Goal: Navigation & Orientation: Find specific page/section

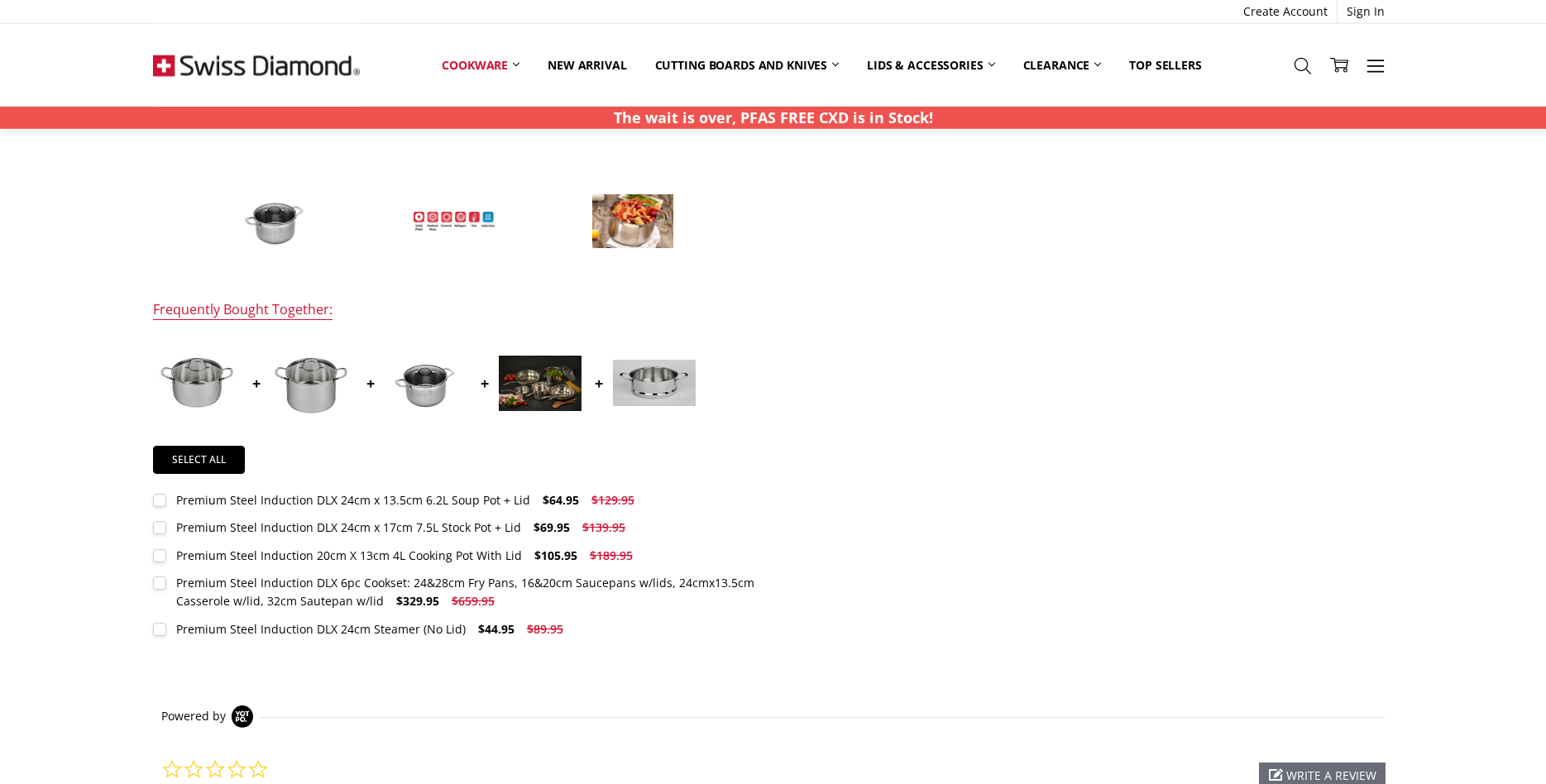
scroll to position [625, 0]
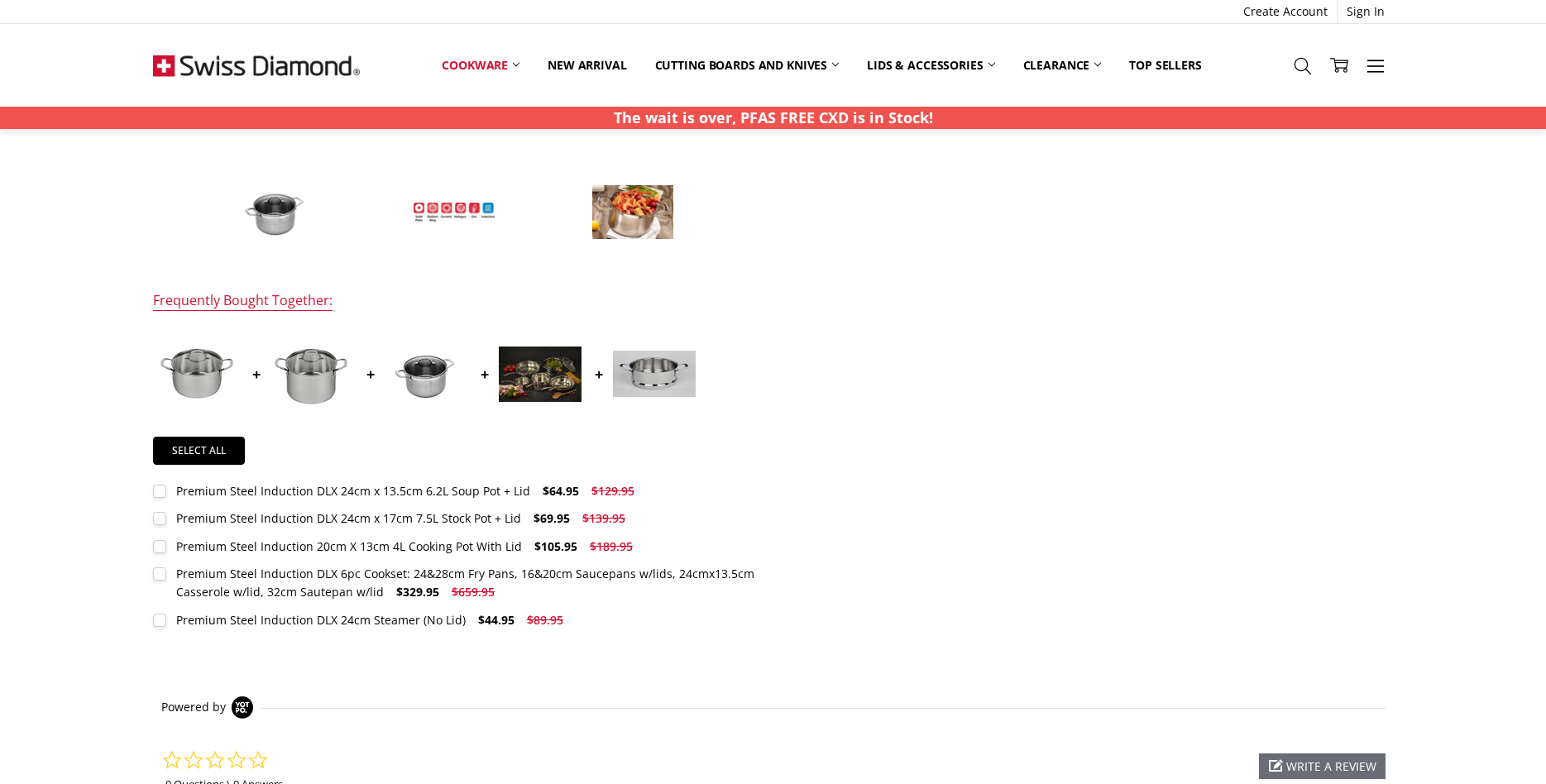
click at [271, 213] on img at bounding box center [275, 212] width 83 height 56
click at [270, 215] on img at bounding box center [275, 212] width 83 height 56
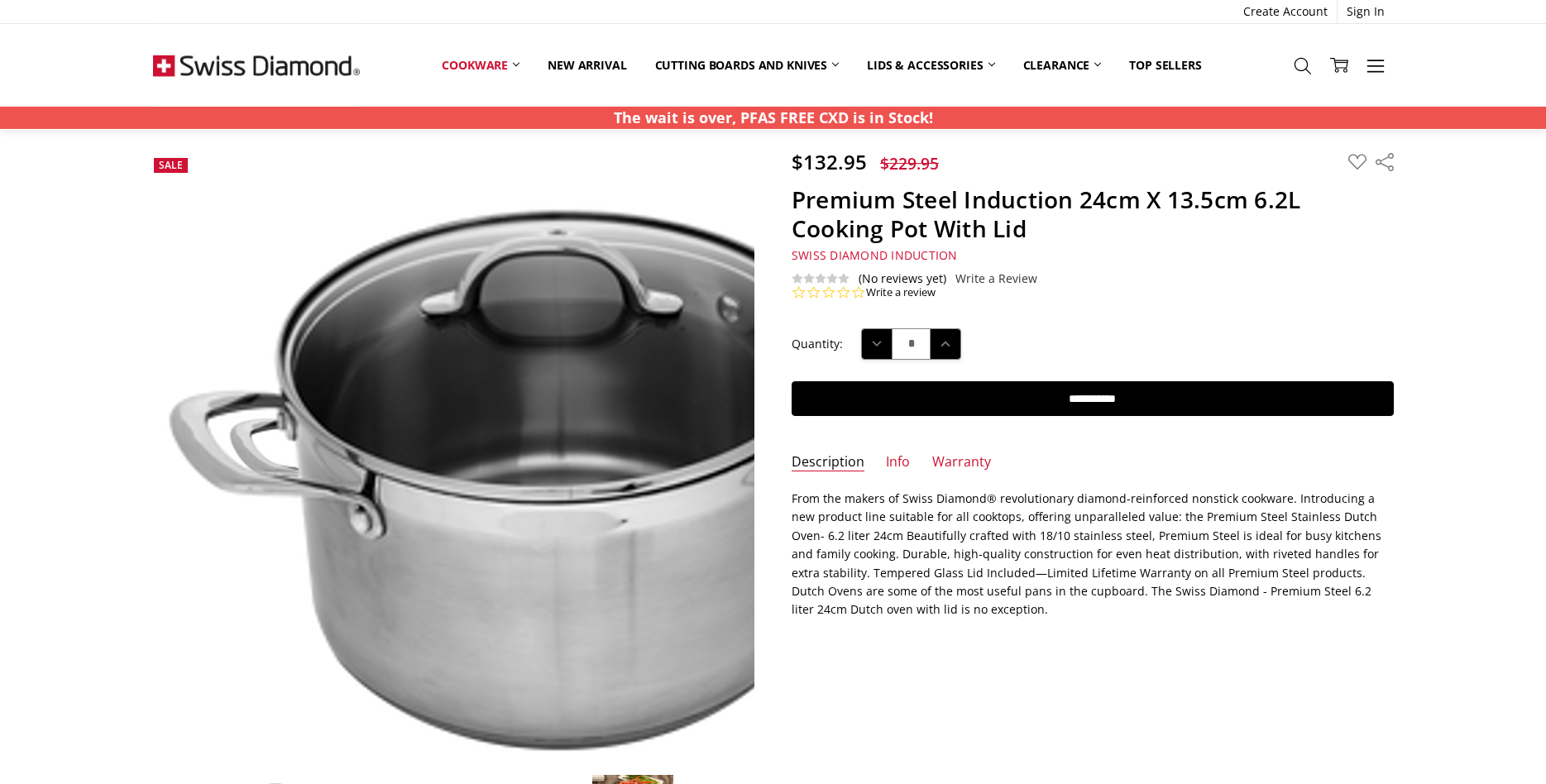
scroll to position [0, 0]
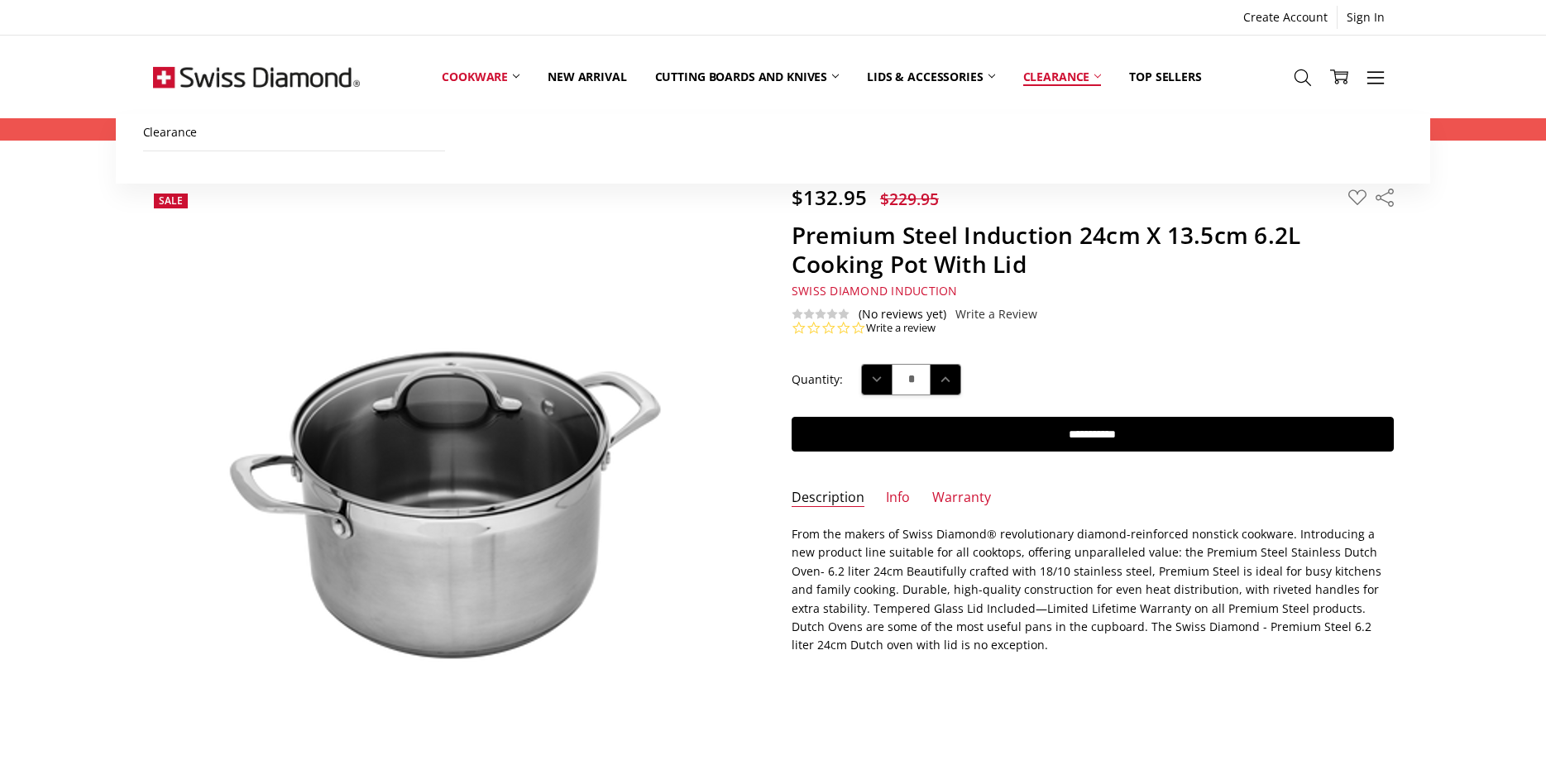
click at [1054, 75] on link "Clearance" at bounding box center [1062, 77] width 107 height 74
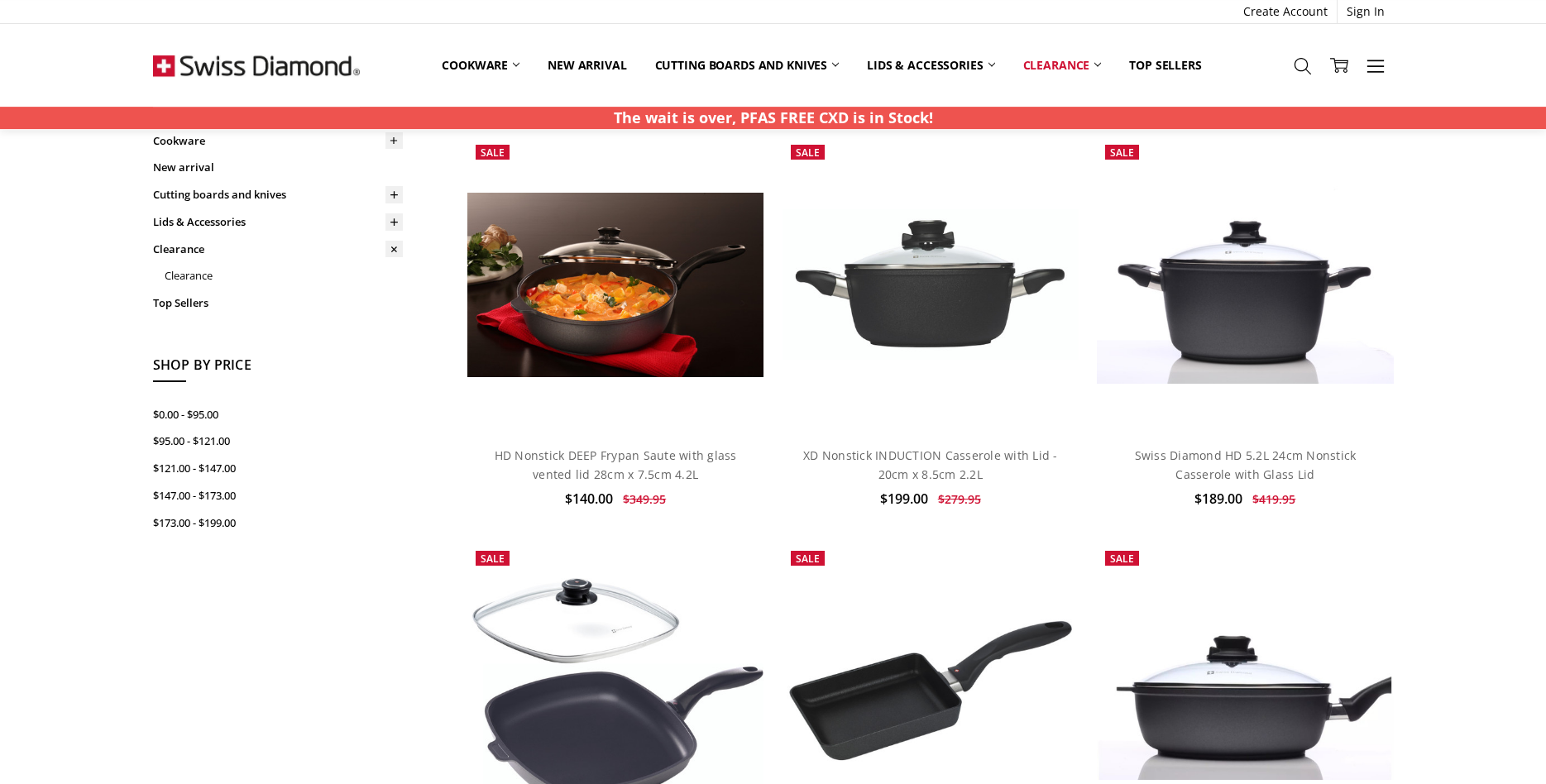
scroll to position [90, 0]
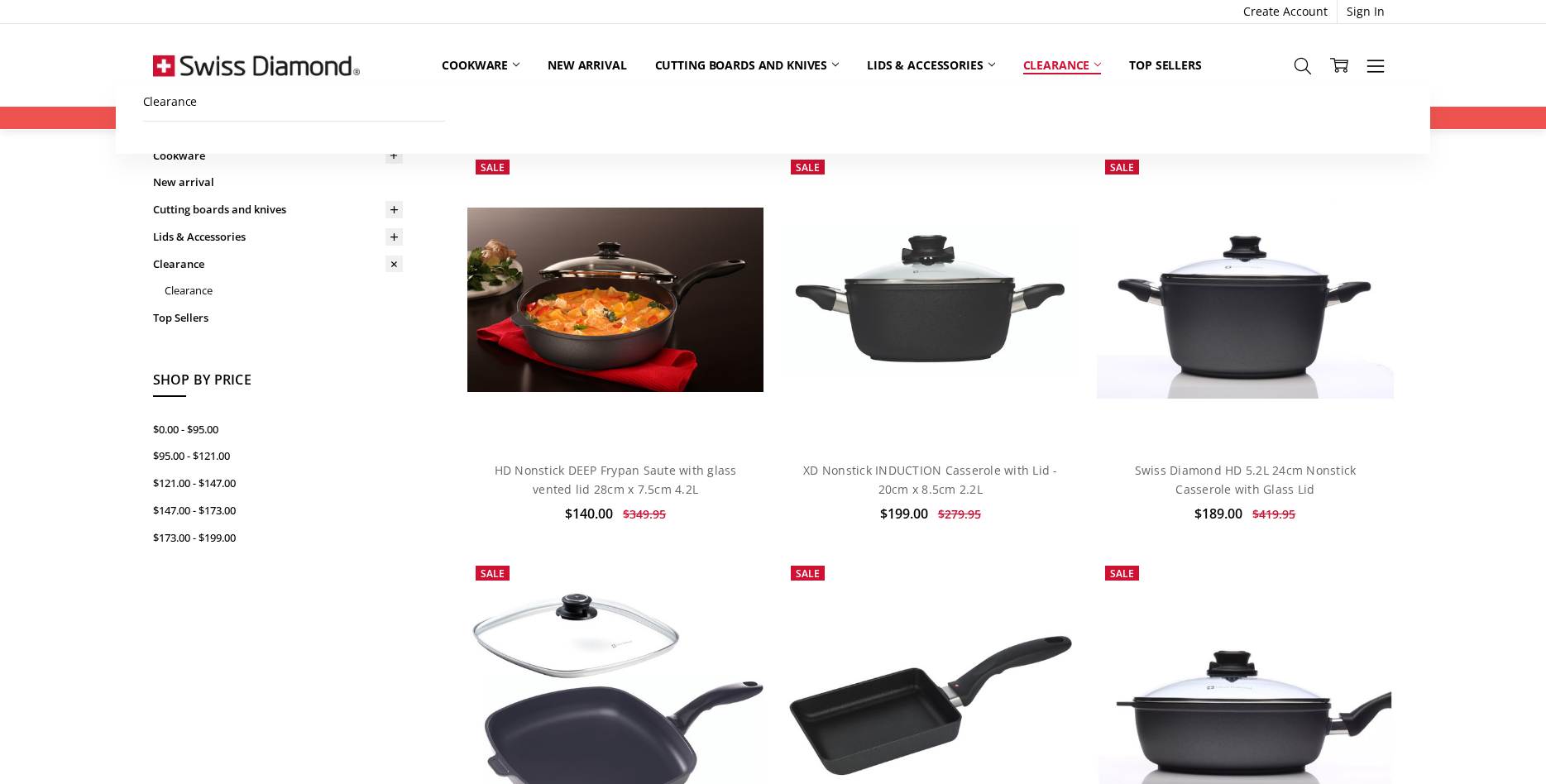
click at [1062, 58] on link "Clearance" at bounding box center [1062, 65] width 107 height 36
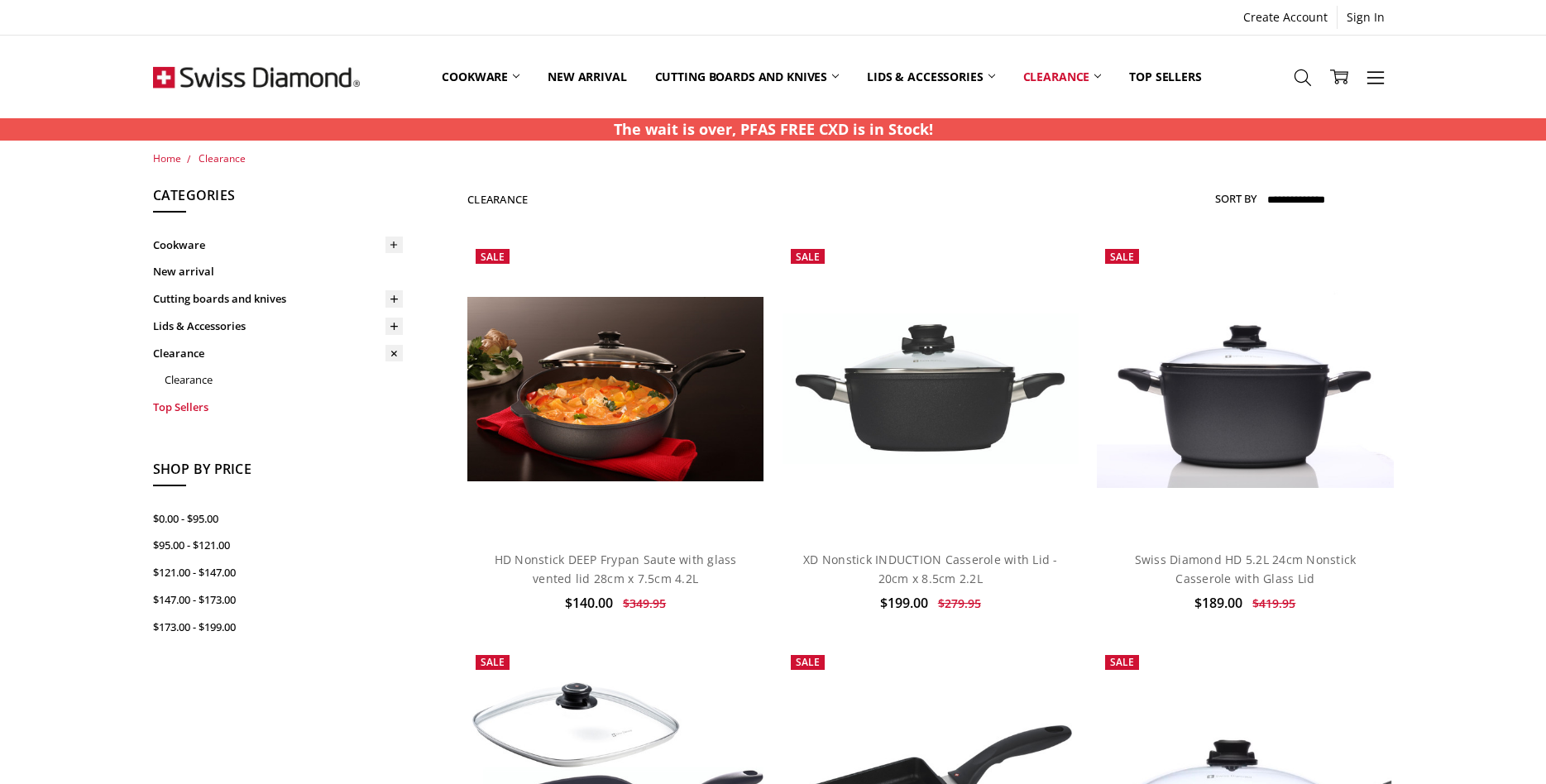
click at [186, 406] on link "Top Sellers" at bounding box center [278, 407] width 250 height 28
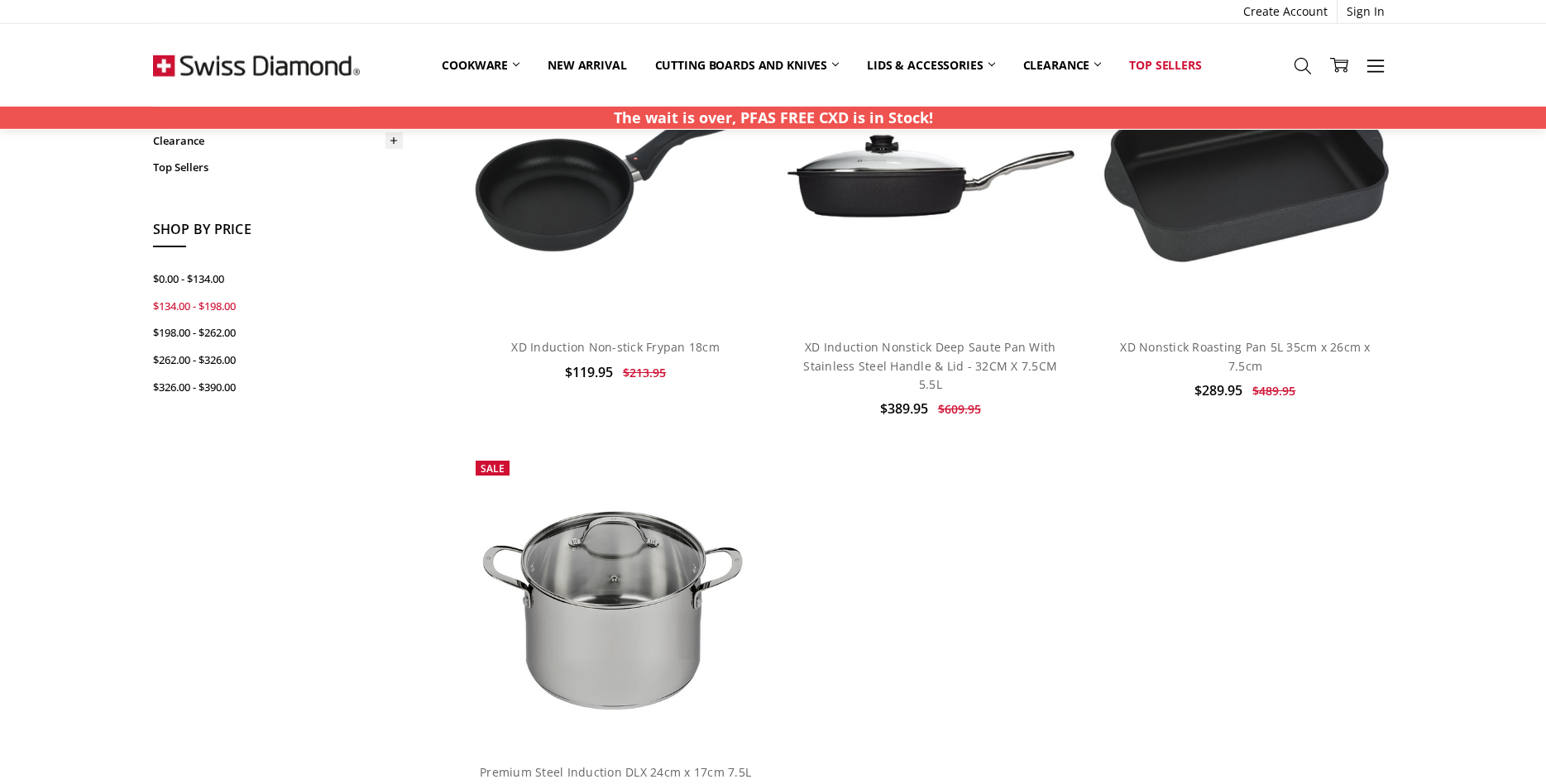
scroll to position [179, 0]
